Goal: Task Accomplishment & Management: Manage account settings

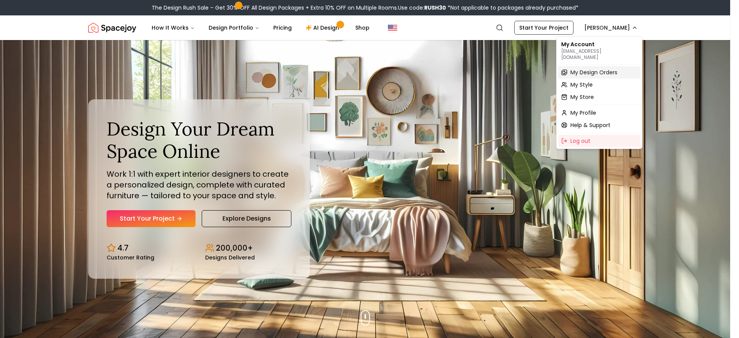
click at [613, 68] on span "My Design Orders" at bounding box center [593, 72] width 47 height 8
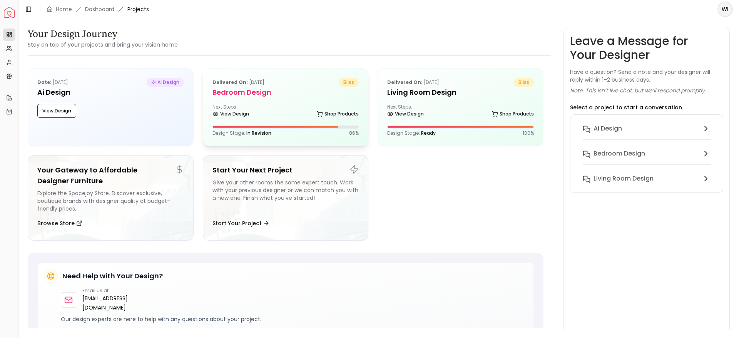
click at [307, 104] on div "Next Steps: View Design Shop Products" at bounding box center [285, 111] width 147 height 15
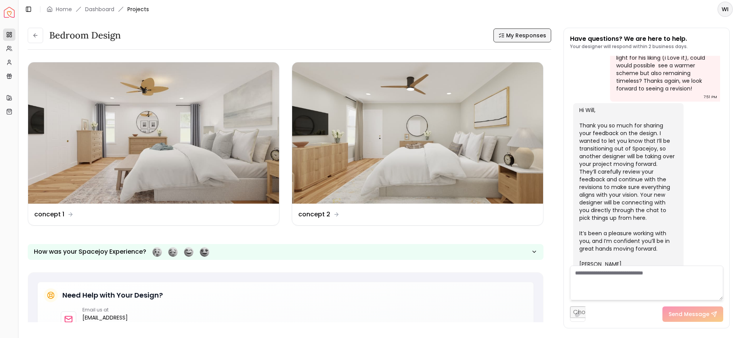
click at [523, 32] on span "My Responses" at bounding box center [526, 36] width 40 height 8
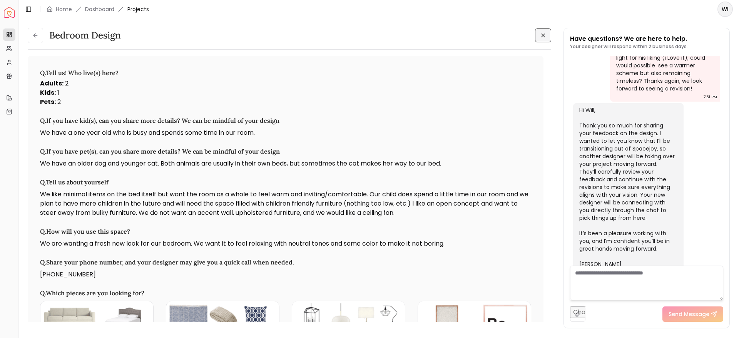
click at [544, 38] on icon at bounding box center [543, 35] width 6 height 6
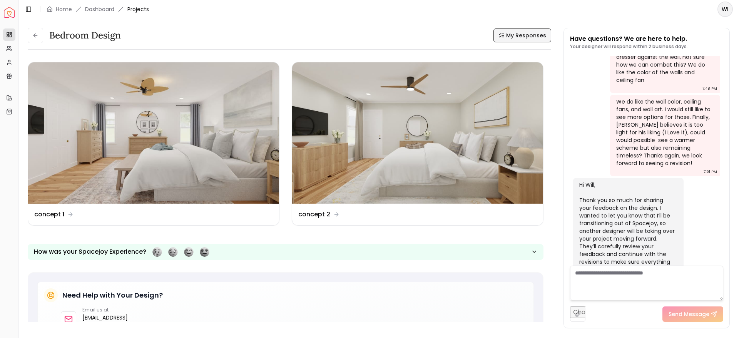
scroll to position [1075, 0]
